Goal: Information Seeking & Learning: Learn about a topic

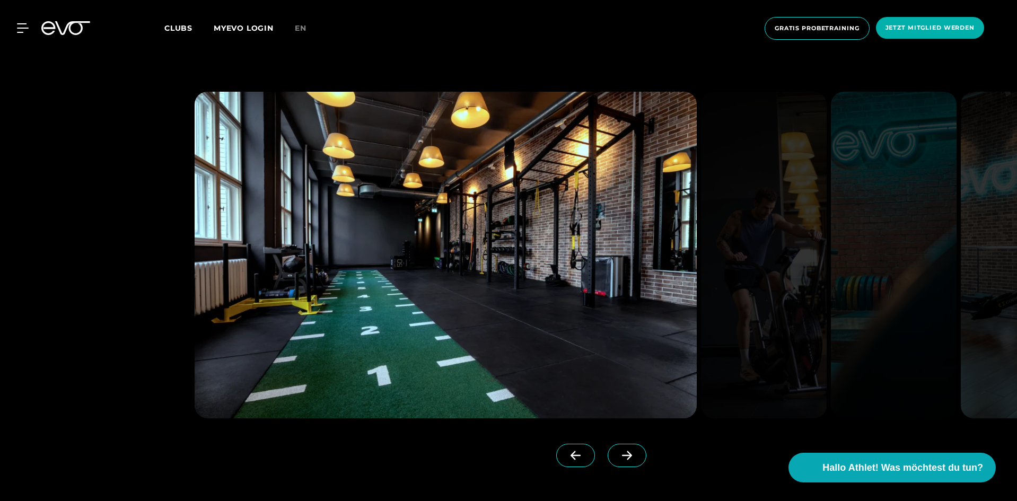
scroll to position [1060, 0]
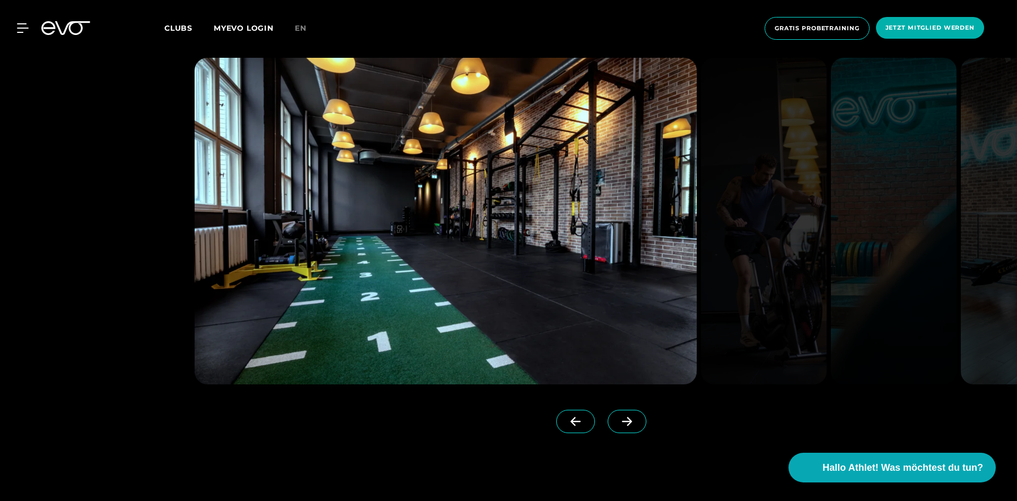
click at [622, 423] on icon at bounding box center [627, 421] width 10 height 9
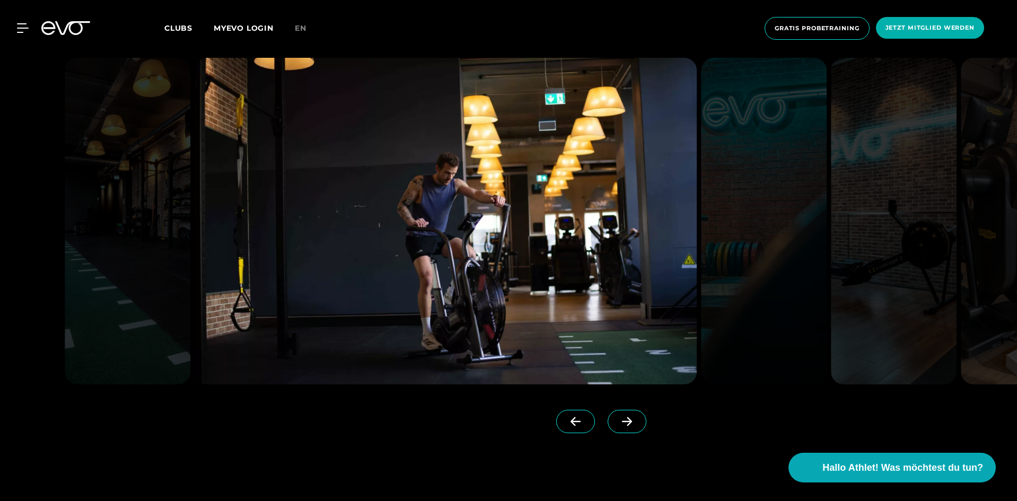
click at [611, 411] on span at bounding box center [627, 421] width 39 height 23
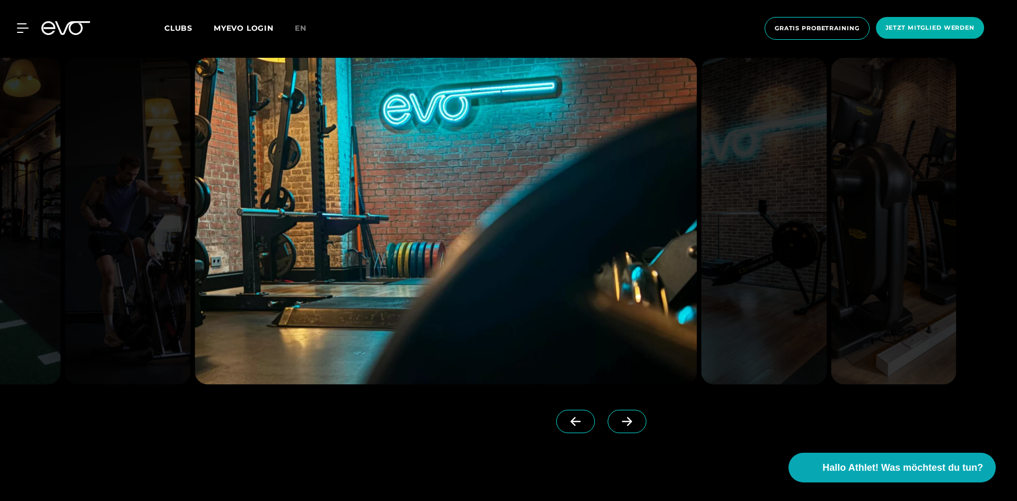
click at [613, 413] on span at bounding box center [627, 421] width 39 height 23
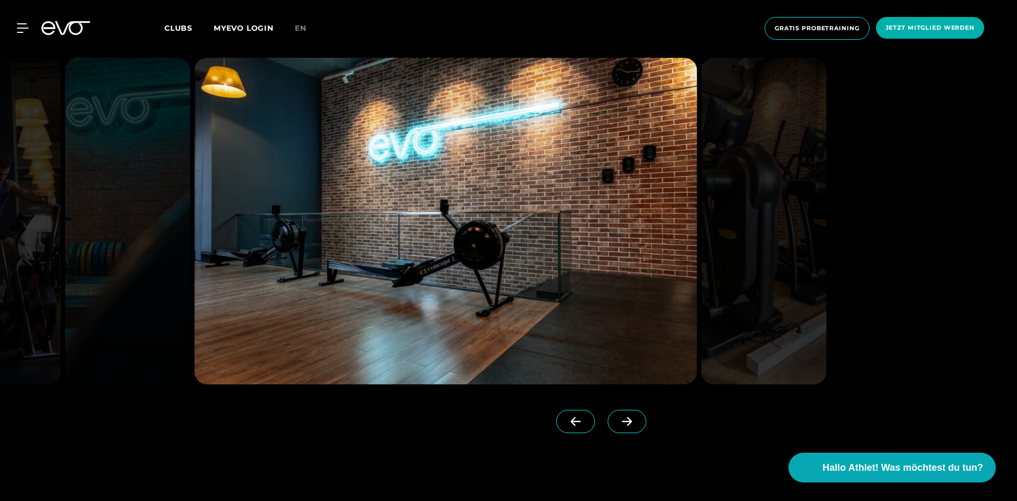
click at [613, 413] on span at bounding box center [627, 421] width 39 height 23
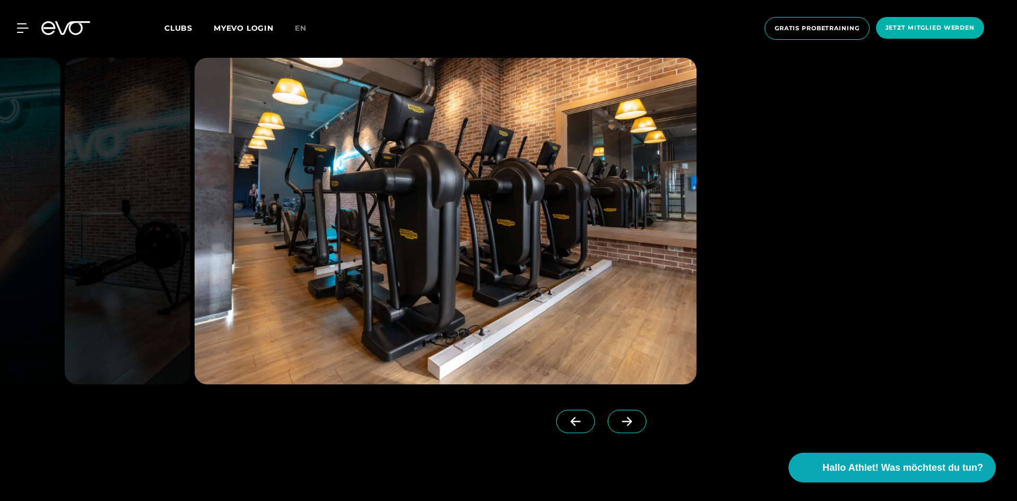
click at [613, 413] on span at bounding box center [627, 421] width 39 height 23
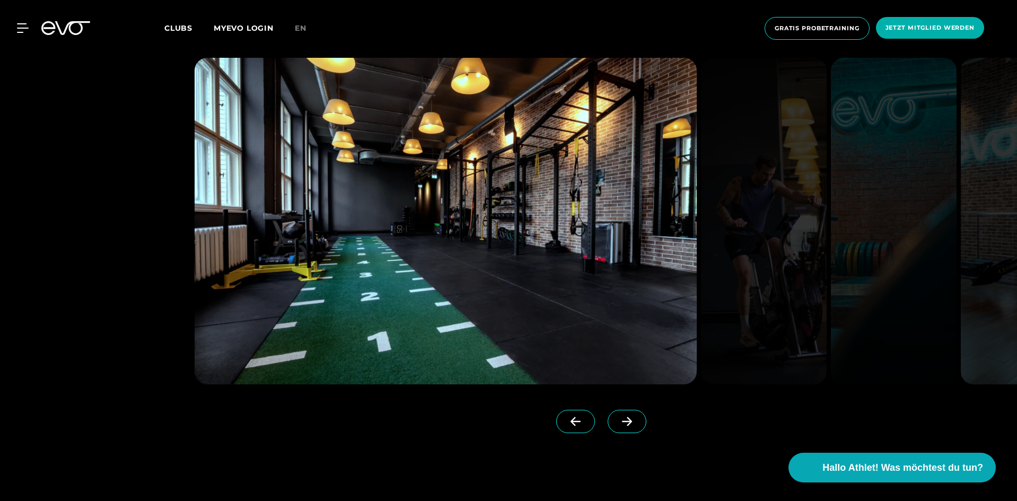
click at [613, 413] on span at bounding box center [627, 421] width 39 height 23
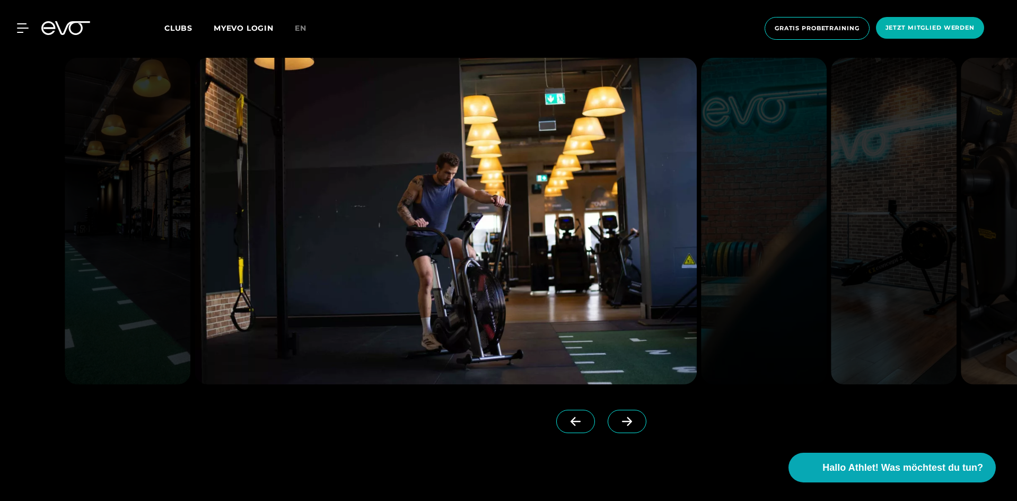
click at [613, 413] on span at bounding box center [627, 421] width 39 height 23
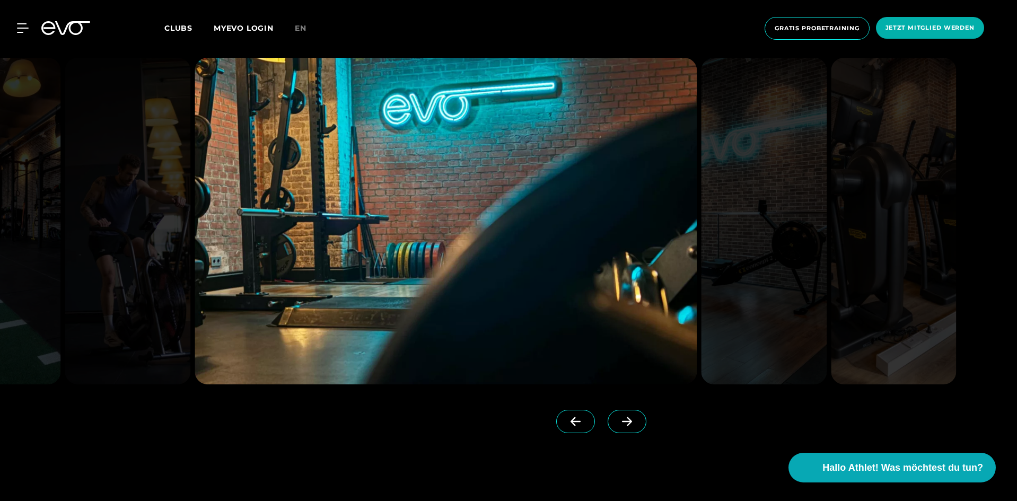
click at [613, 413] on span at bounding box center [627, 421] width 39 height 23
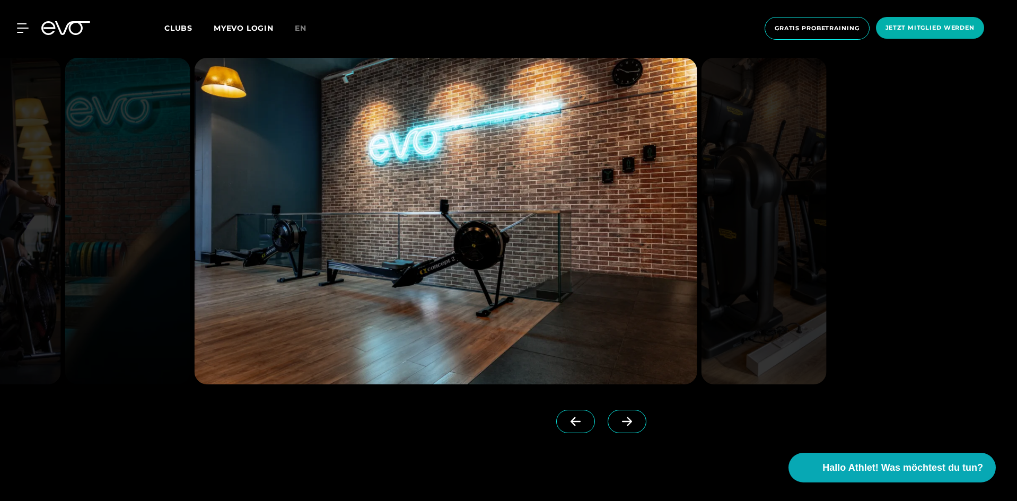
click at [613, 414] on span at bounding box center [627, 421] width 39 height 23
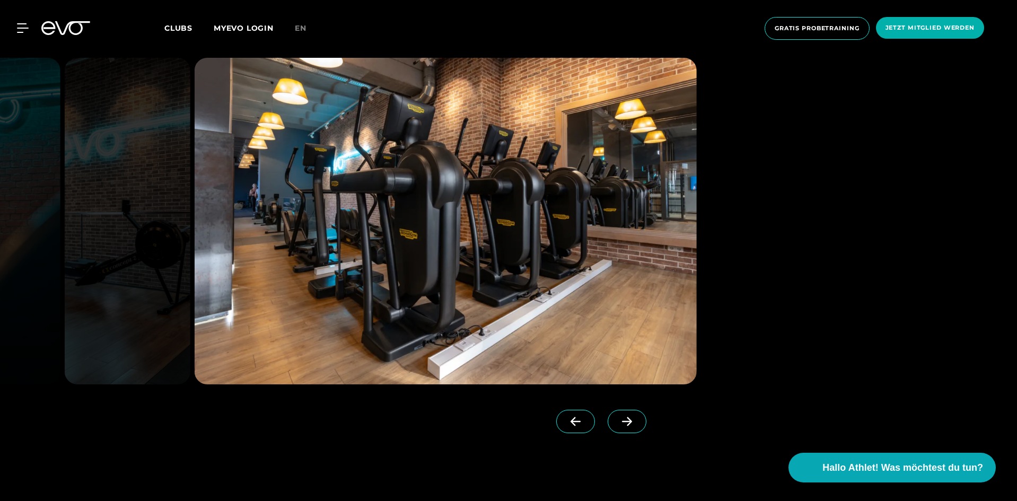
click at [613, 414] on span at bounding box center [627, 421] width 39 height 23
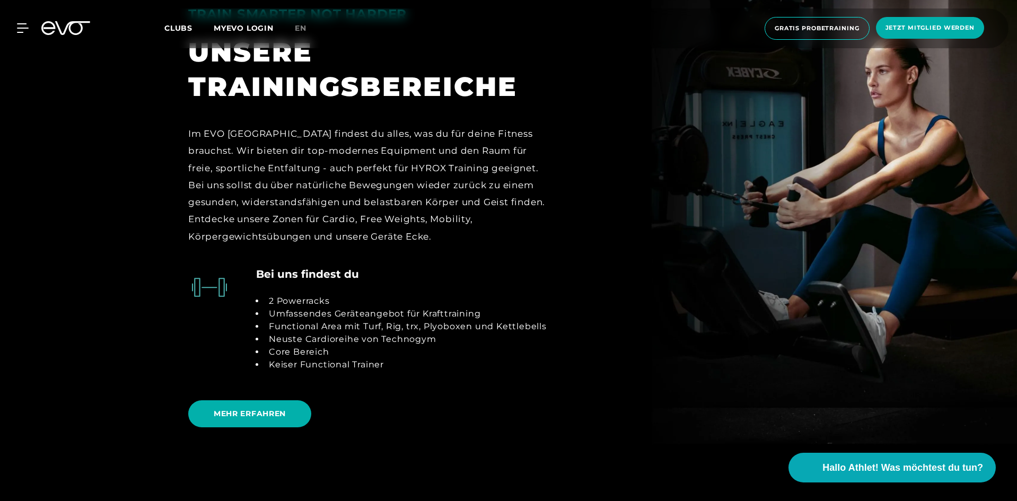
scroll to position [2280, 0]
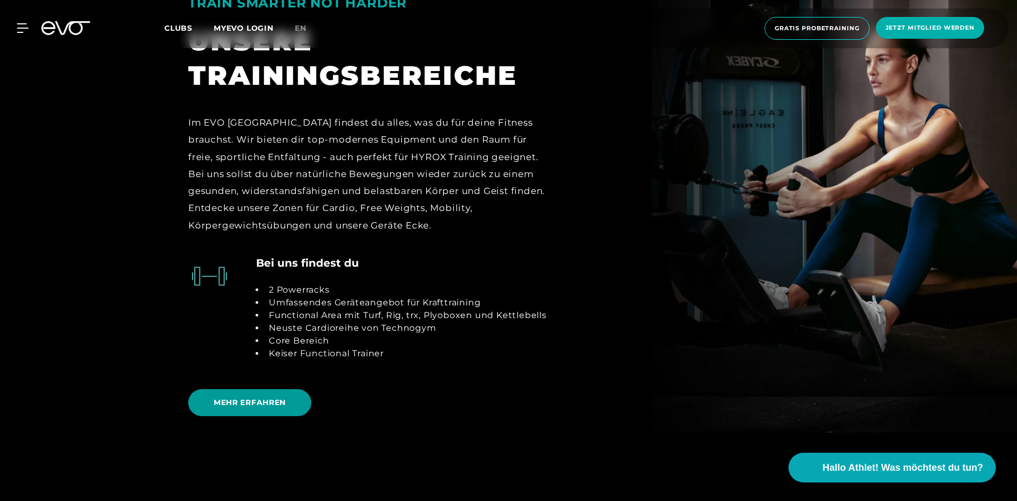
click at [273, 404] on span "MEHR ERFAHREN" at bounding box center [250, 402] width 72 height 11
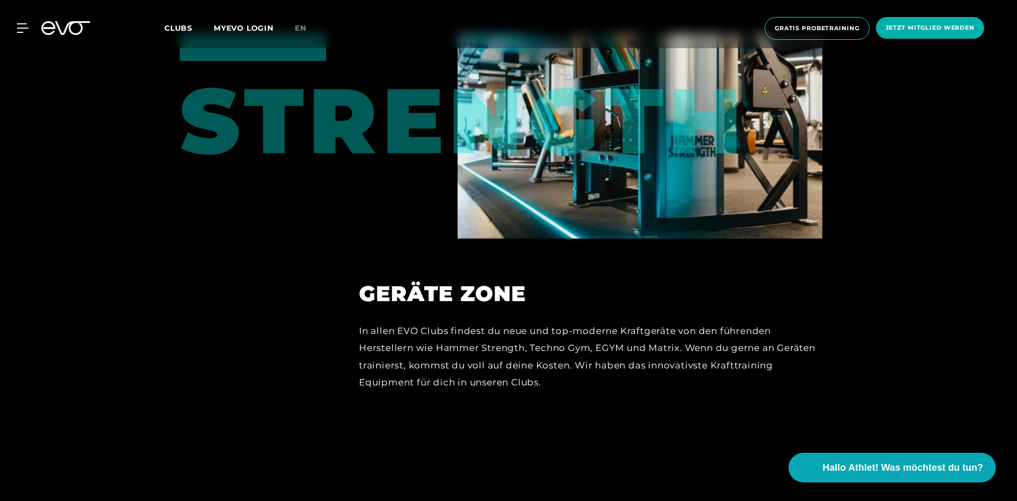
scroll to position [4666, 0]
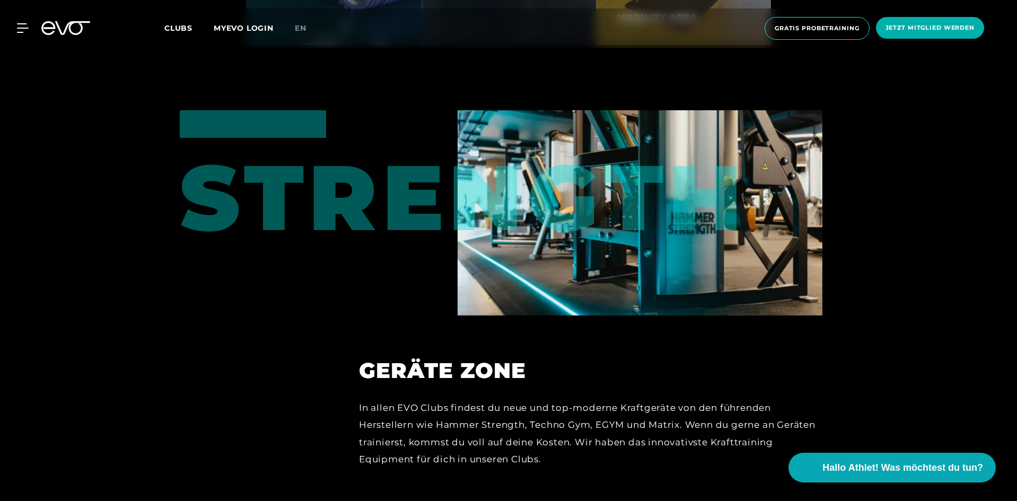
click at [519, 252] on img at bounding box center [640, 212] width 365 height 205
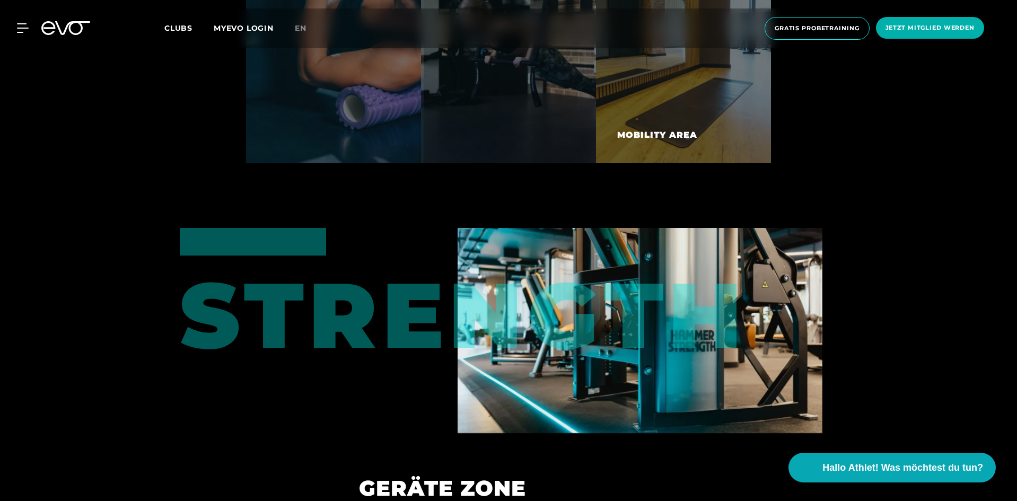
scroll to position [4510, 0]
